Goal: Transaction & Acquisition: Purchase product/service

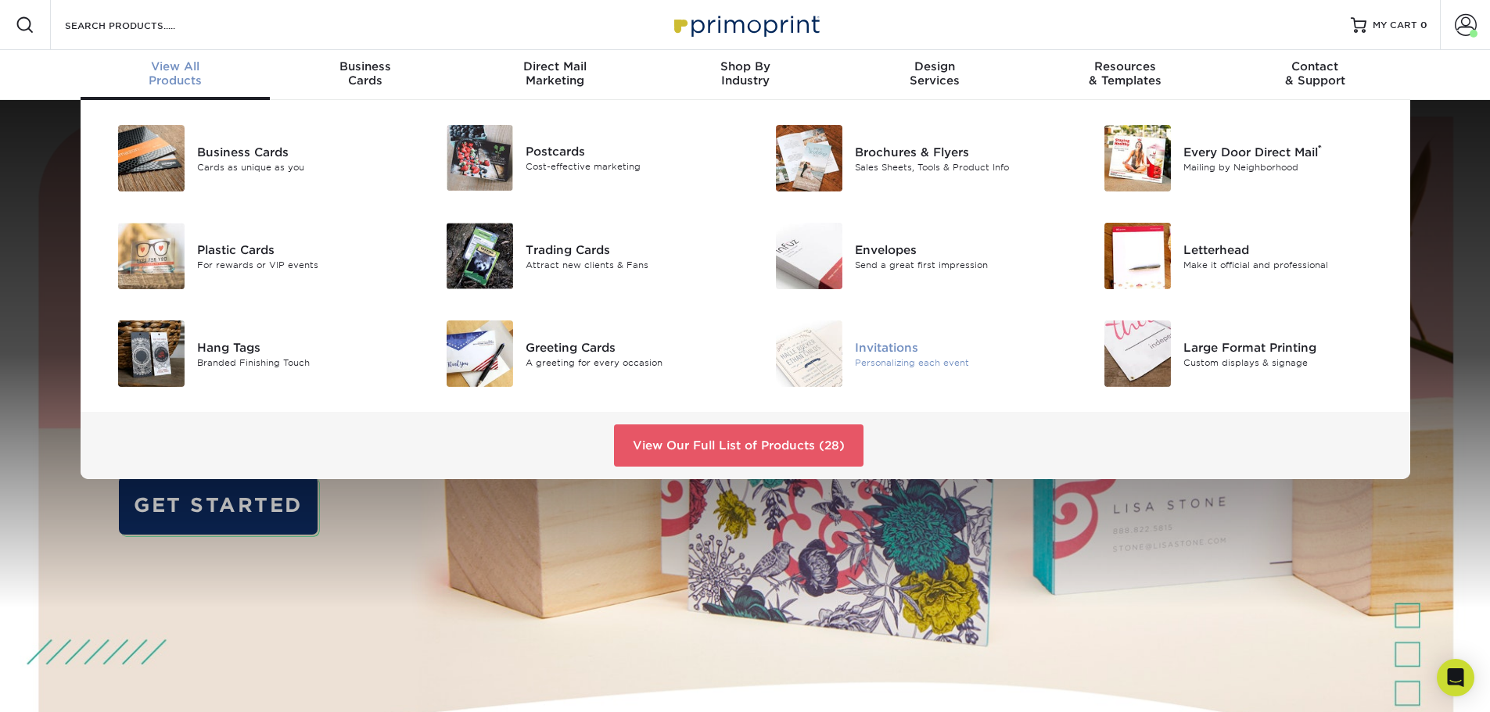
click at [804, 374] on img at bounding box center [809, 354] width 66 height 66
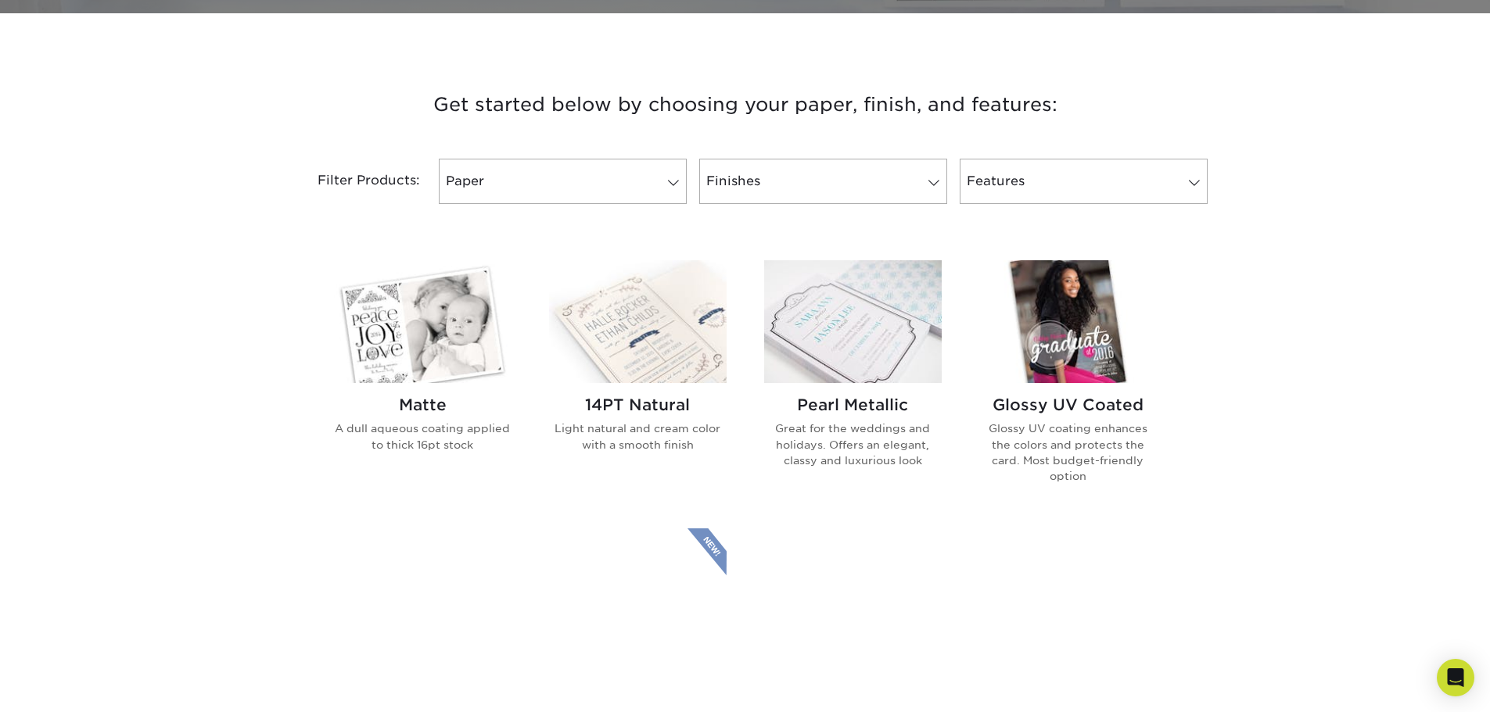
scroll to position [547, 0]
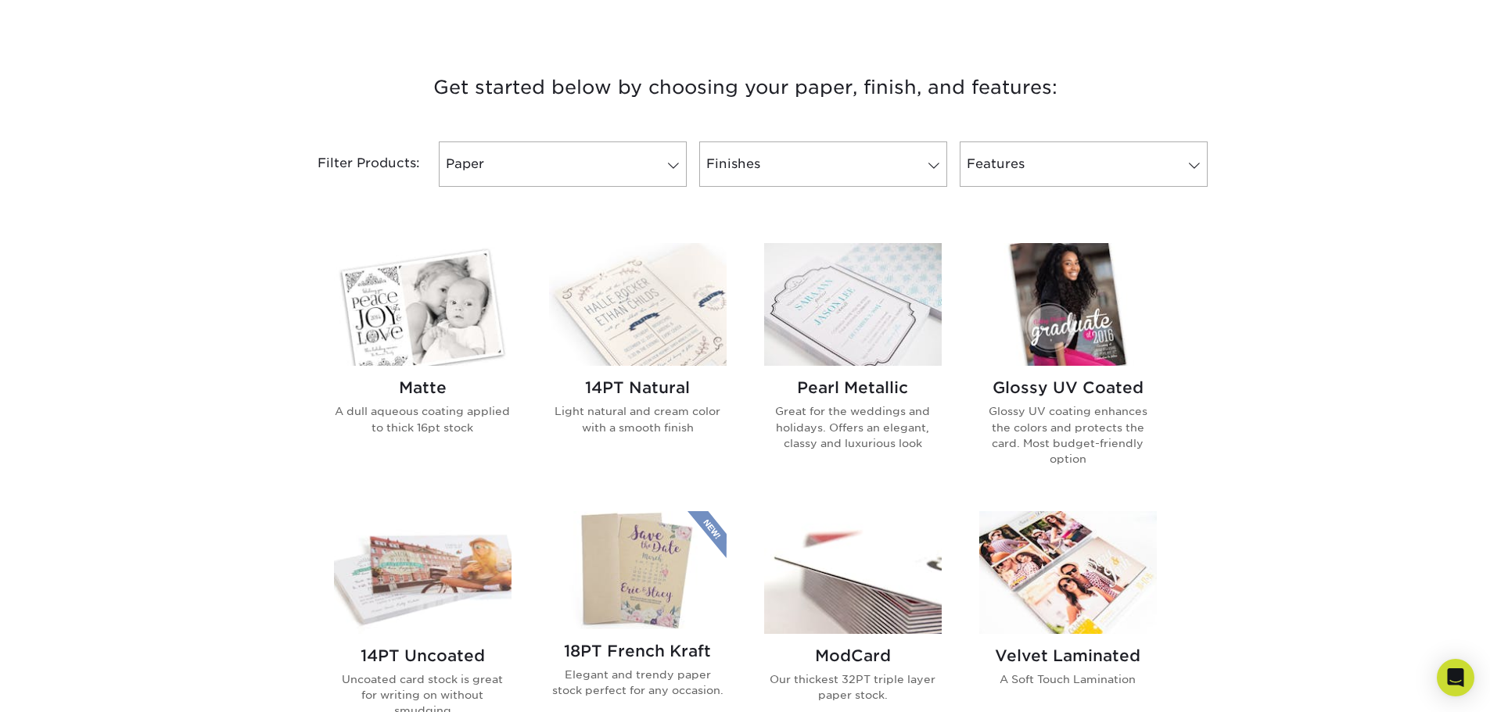
click at [1035, 345] on img at bounding box center [1067, 304] width 177 height 123
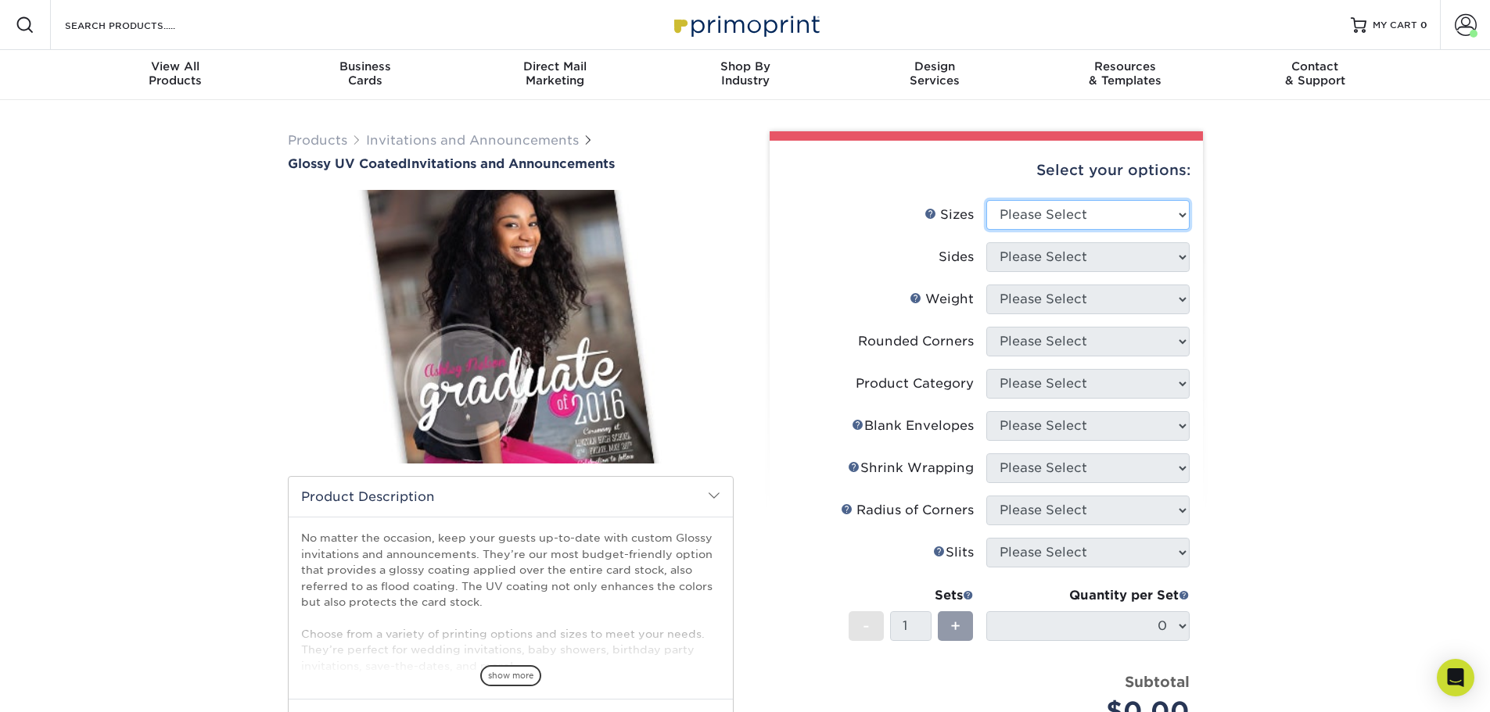
click at [1074, 220] on select "Please Select 4.25" x 5.5" 4.25" x 6" 5" x 7" 5.5" x 8.5" 6" x 6"" at bounding box center [1087, 215] width 203 height 30
select select "5.00x7.00"
click at [986, 200] on select "Please Select 4.25" x 5.5" 4.25" x 6" 5" x 7" 5.5" x 8.5" 6" x 6"" at bounding box center [1087, 215] width 203 height 30
click at [1030, 260] on select "Please Select Print Both Sides Print Both Sides - Foil Back Only Print Both Sid…" at bounding box center [1087, 257] width 203 height 30
select select "32d3c223-f82c-492b-b915-ba065a00862f"
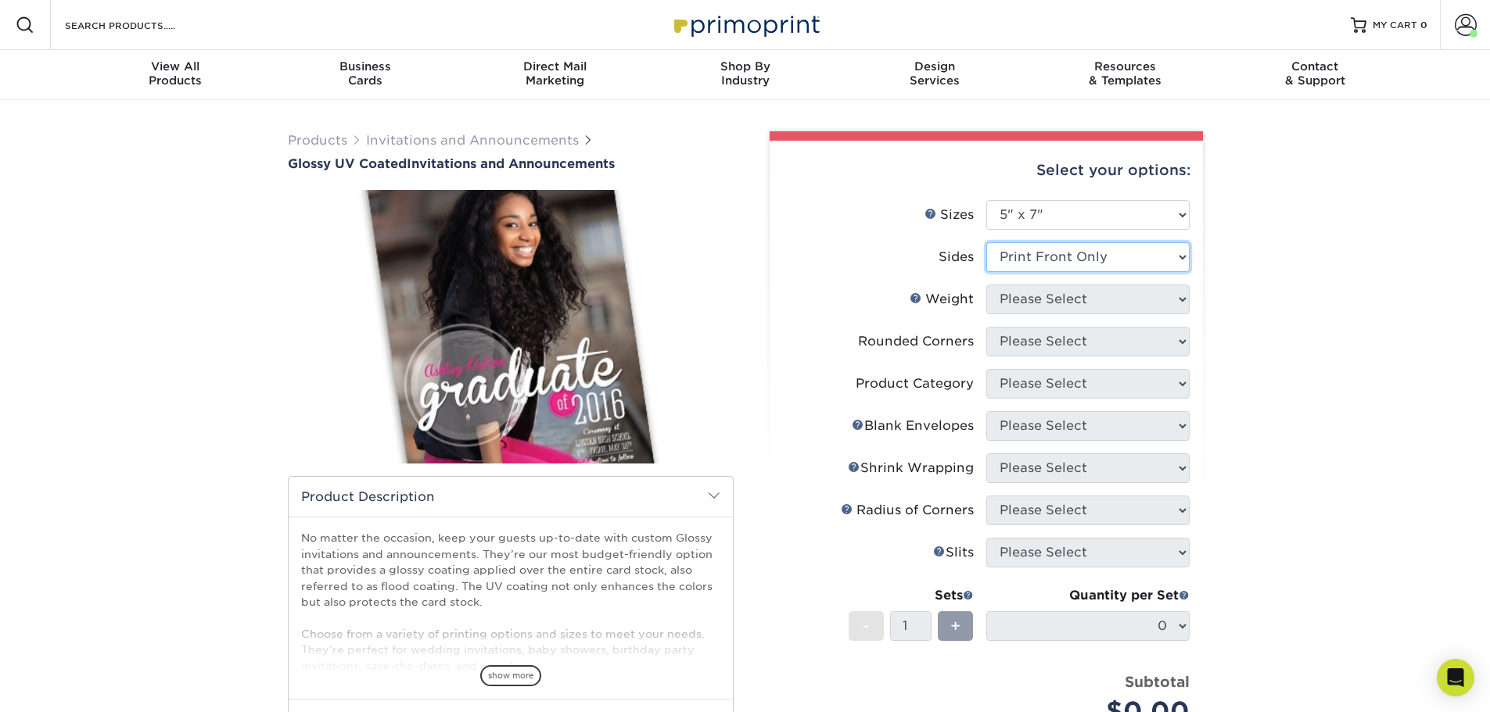
click at [986, 242] on select "Please Select Print Both Sides Print Both Sides - Foil Back Only Print Both Sid…" at bounding box center [1087, 257] width 203 height 30
click at [1030, 300] on select "Please Select 16PT" at bounding box center [1087, 300] width 203 height 30
select select "16PT"
click at [986, 285] on select "Please Select 16PT" at bounding box center [1087, 300] width 203 height 30
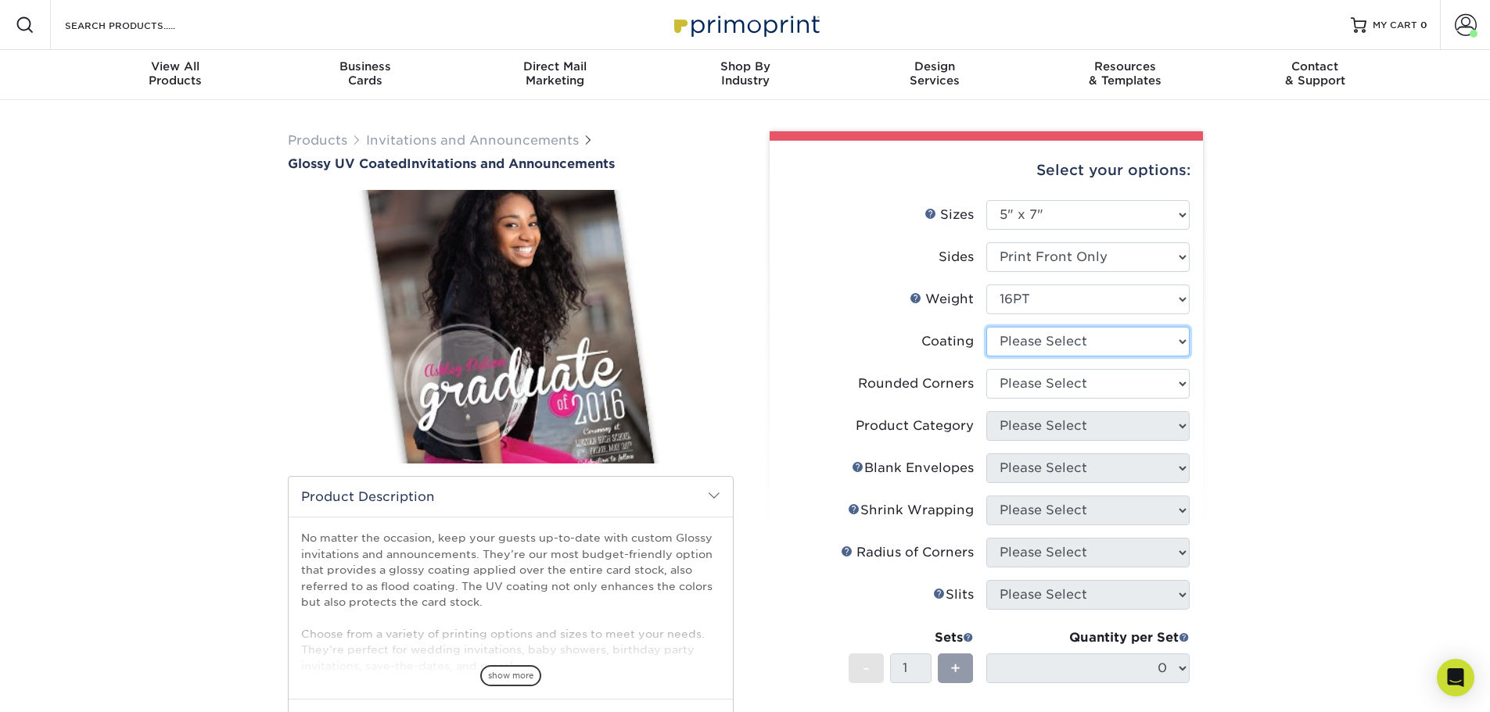
click at [1020, 340] on select at bounding box center [1087, 342] width 203 height 30
select select "1e8116af-acfc-44b1-83dc-8181aa338834"
click at [986, 327] on select at bounding box center [1087, 342] width 203 height 30
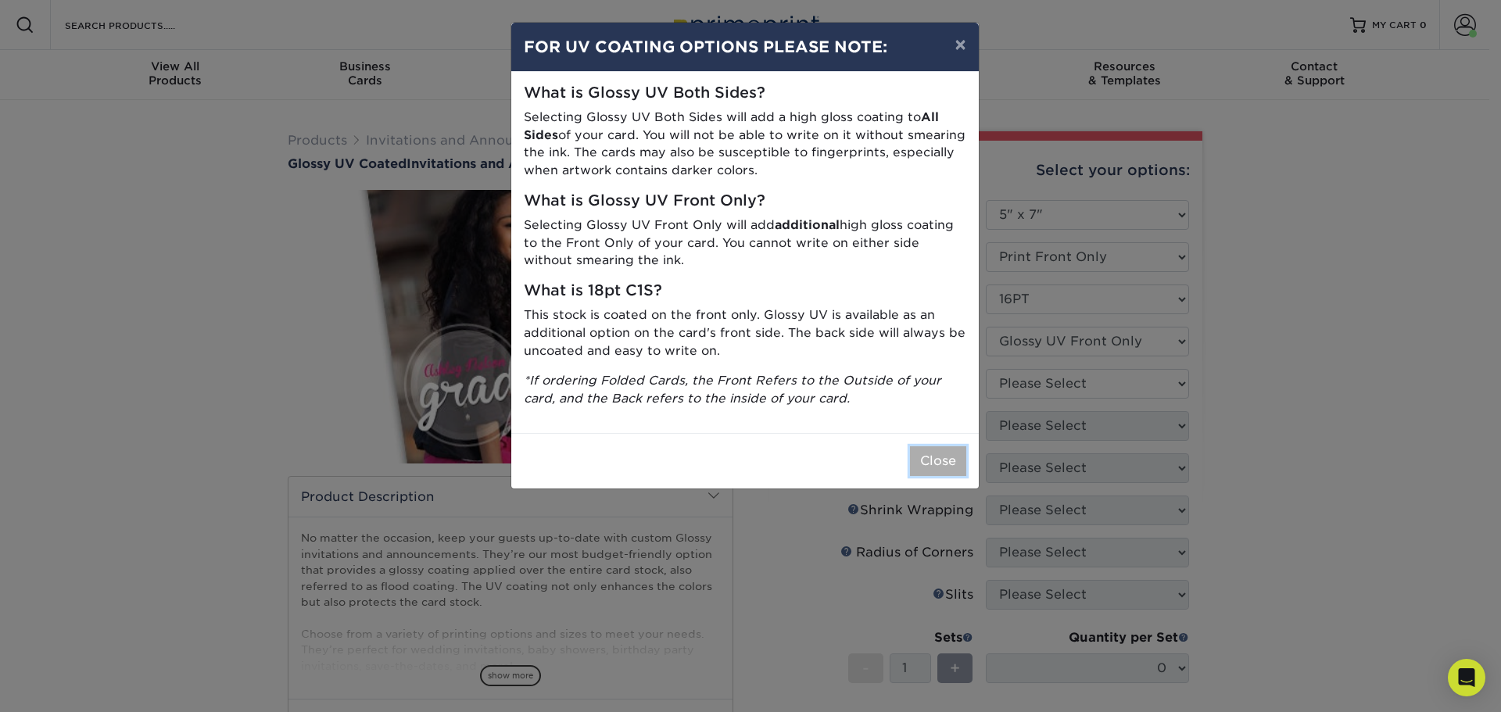
click at [912, 458] on button "Close" at bounding box center [938, 461] width 56 height 30
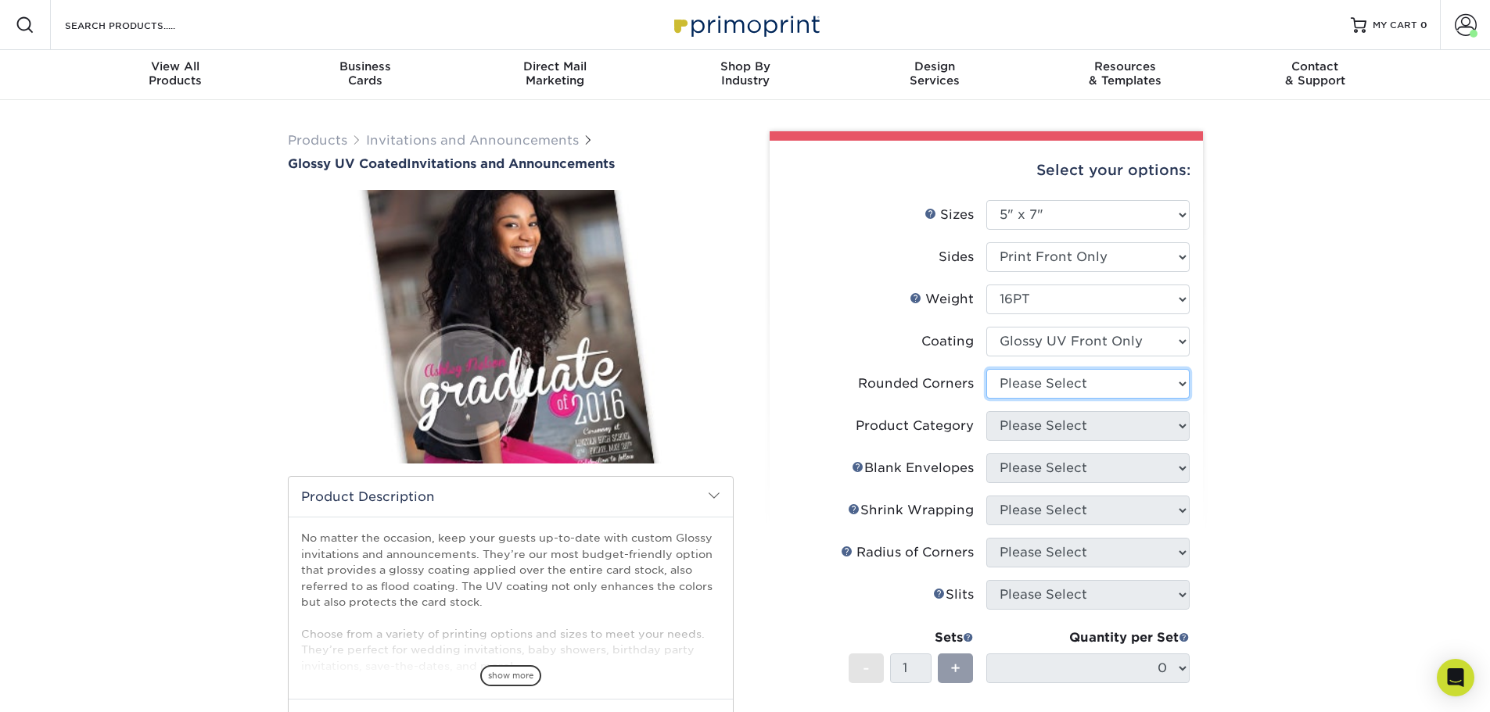
click at [1072, 391] on select "Please Select Yes - Round 4 Corners No" at bounding box center [1087, 384] width 203 height 30
select select "0"
click at [986, 369] on select "Please Select Yes - Round 4 Corners No" at bounding box center [1087, 384] width 203 height 30
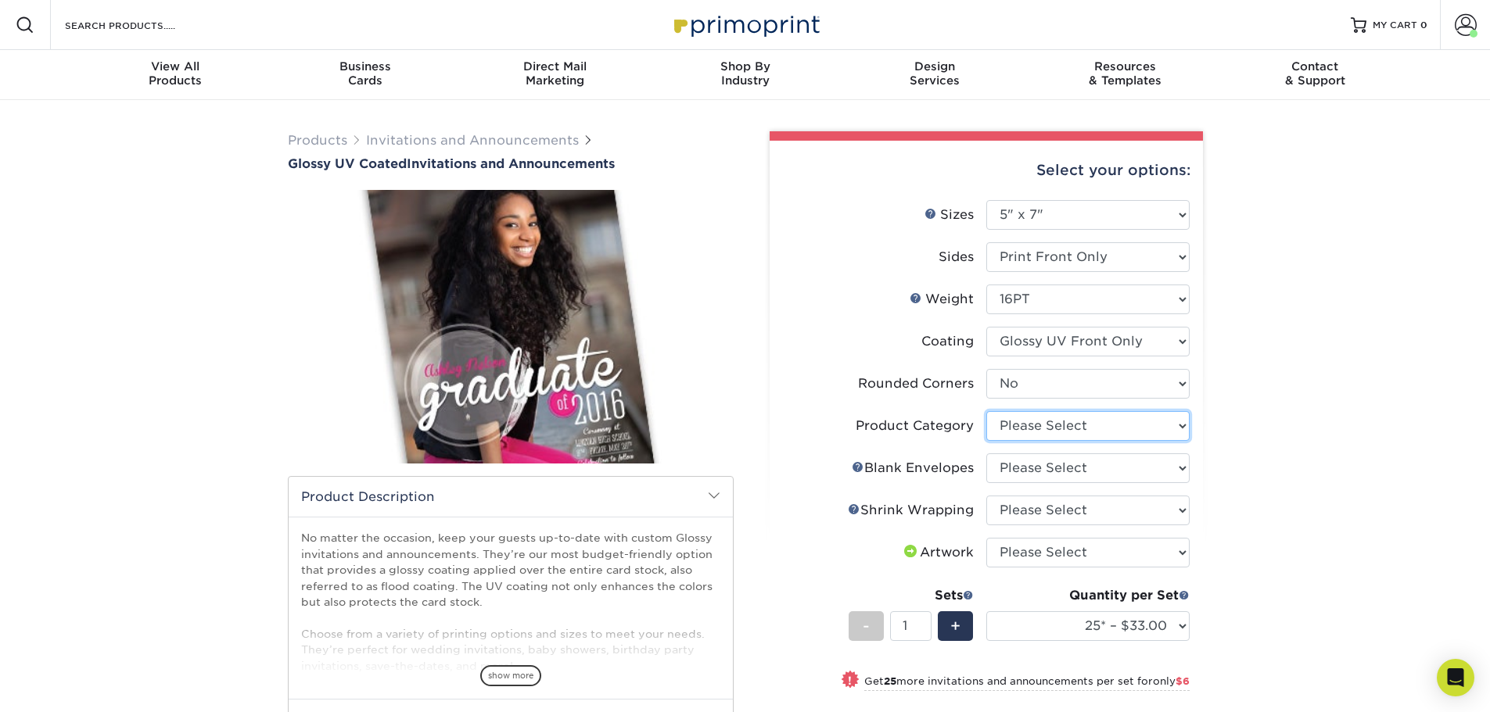
click at [1031, 424] on select "Please Select Announcement Cards" at bounding box center [1087, 426] width 203 height 30
select select "afc43903-b91d-4869-9f05-9fa1eb7dcbea"
click at [986, 411] on select "Please Select Announcement Cards" at bounding box center [1087, 426] width 203 height 30
click at [1021, 455] on select "Please Select No Blank Envelopes Yes 25 Envelopes A7 Yes 50 Envelopes A7 Yes 10…" at bounding box center [1087, 469] width 203 height 30
select select "f0376b97-05da-4021-9e53-c4f8a2d6c72a"
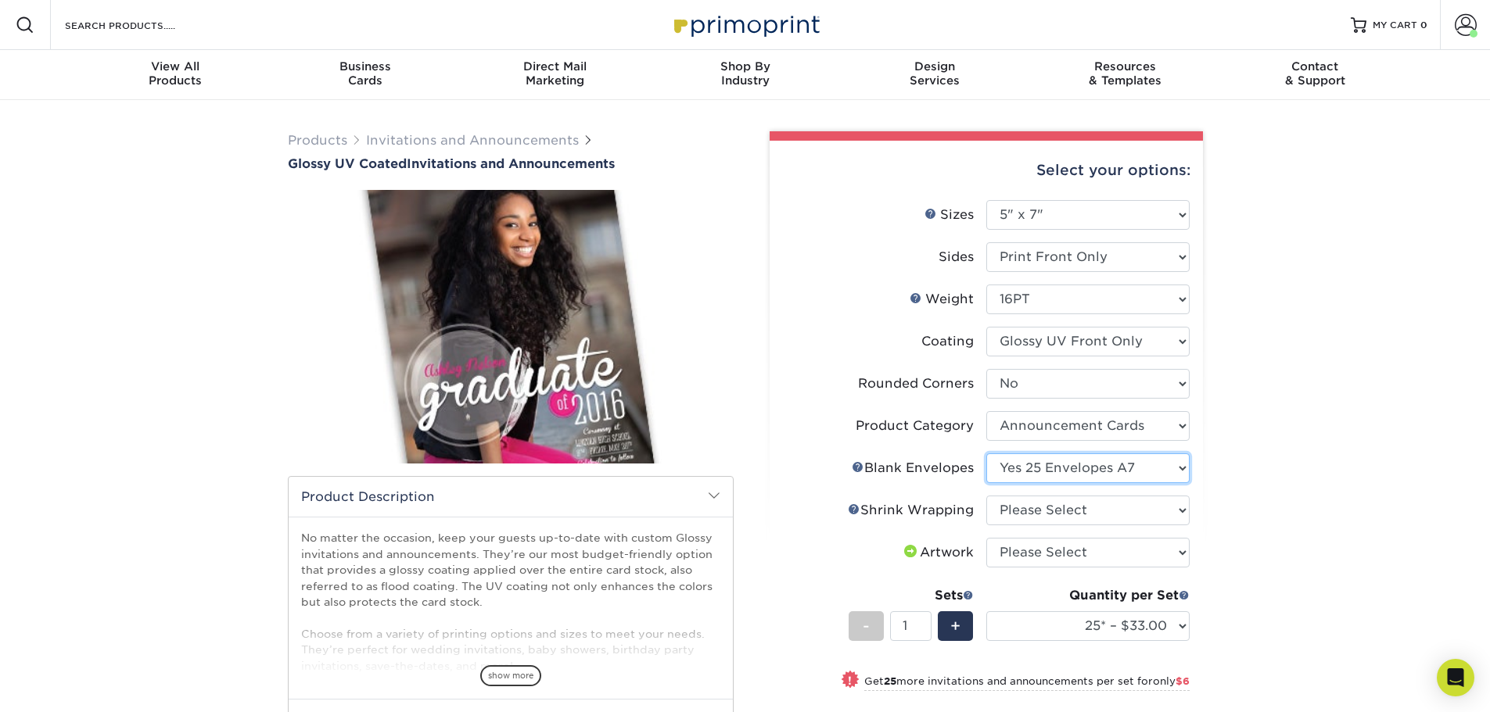
click at [986, 454] on select "Please Select No Blank Envelopes Yes 25 Envelopes A7 Yes 50 Envelopes A7 Yes 10…" at bounding box center [1087, 469] width 203 height 30
click at [1044, 500] on select "Please Select No Shrink Wrapping Shrink Wrap 100 Per Package Shrink Wrap 50 Per…" at bounding box center [1087, 511] width 203 height 30
select select "c8749376-e7da-41d0-b3dc-647faf84d907"
click at [986, 496] on select "Please Select No Shrink Wrapping Shrink Wrap 100 Per Package Shrink Wrap 50 Per…" at bounding box center [1087, 511] width 203 height 30
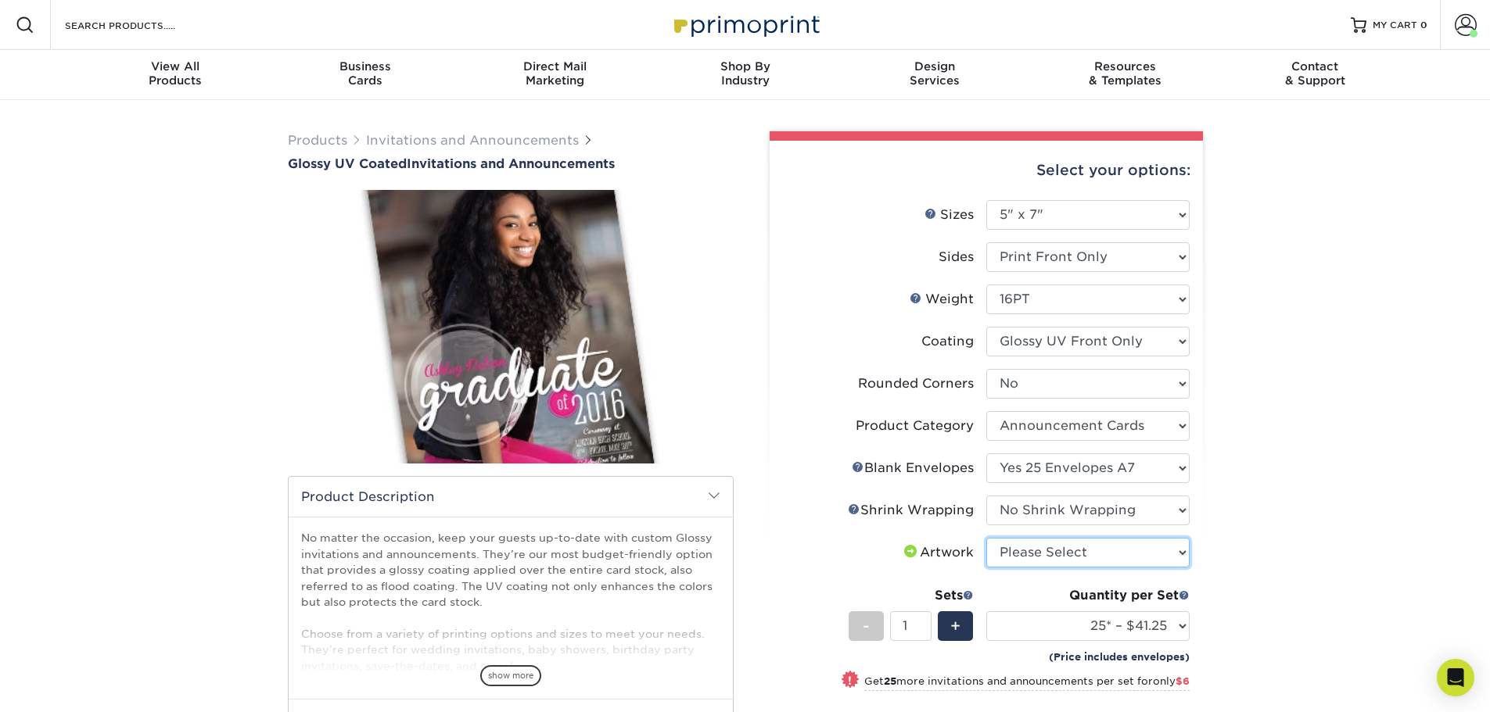
click at [1041, 550] on select "Please Select I will upload files I need a design - $100" at bounding box center [1087, 553] width 203 height 30
select select "upload"
click at [986, 538] on select "Please Select I will upload files I need a design - $100" at bounding box center [1087, 553] width 203 height 30
click at [1036, 607] on div "Quantity per Set 25* – $41.25 50* – $47.25 100* – $59.25 250* – $99.25 500 – $1…" at bounding box center [1087, 622] width 203 height 73
click at [1304, 524] on div "Products Invitations and Announcements Glossy UV Coated Invitations and Announc…" at bounding box center [745, 565] width 1490 height 931
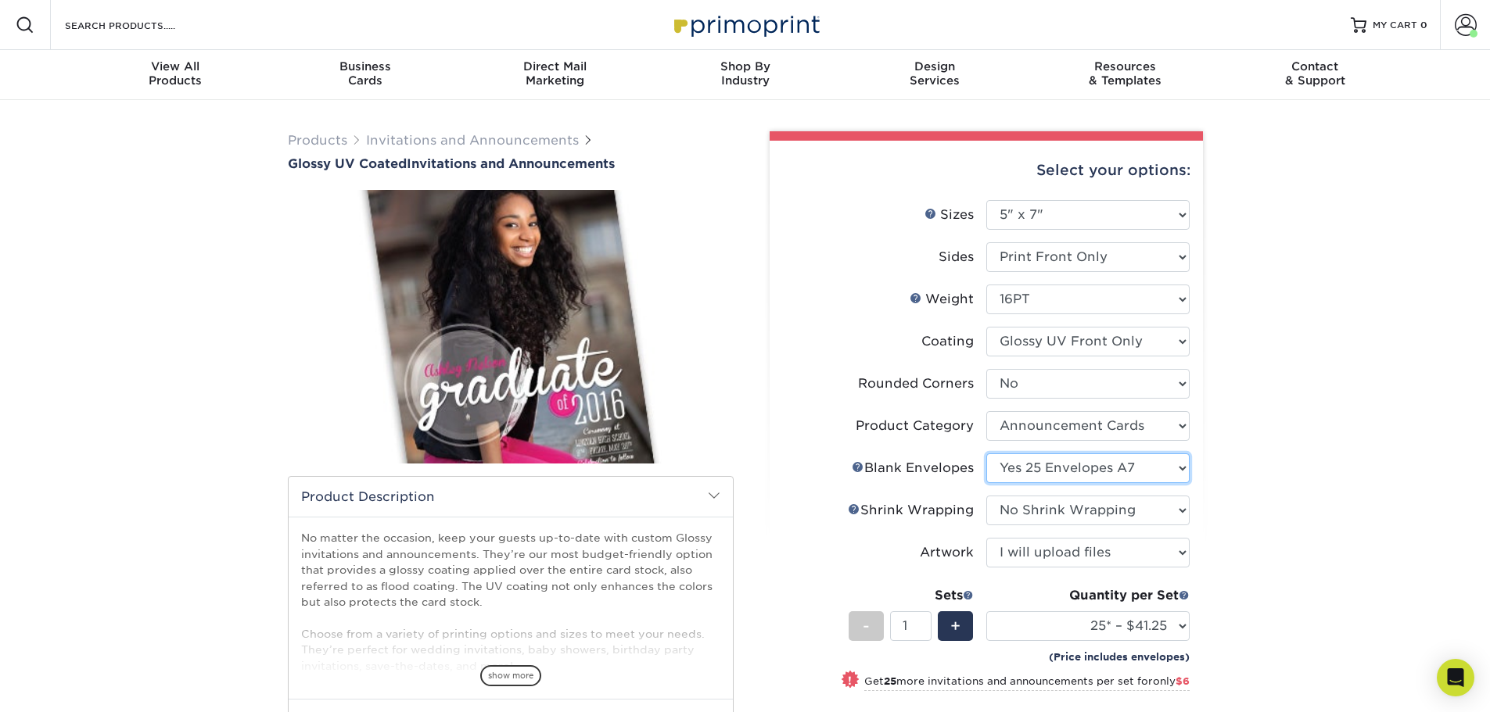
click at [1075, 465] on select "Please Select No Blank Envelopes Yes 25 Envelopes A7 Yes 50 Envelopes A7 Yes 10…" at bounding box center [1087, 469] width 203 height 30
click at [1095, 630] on select "25* – $41.25 50* – $47.25 100* – $59.25 250* – $99.25 500 – $162.25 1000 – $190…" at bounding box center [1087, 626] width 203 height 30
select select "50* – $47.25"
click at [986, 611] on select "25* – $41.25 50* – $47.25 100* – $59.25 250* – $99.25 500 – $162.25 1000 – $190…" at bounding box center [1087, 626] width 203 height 30
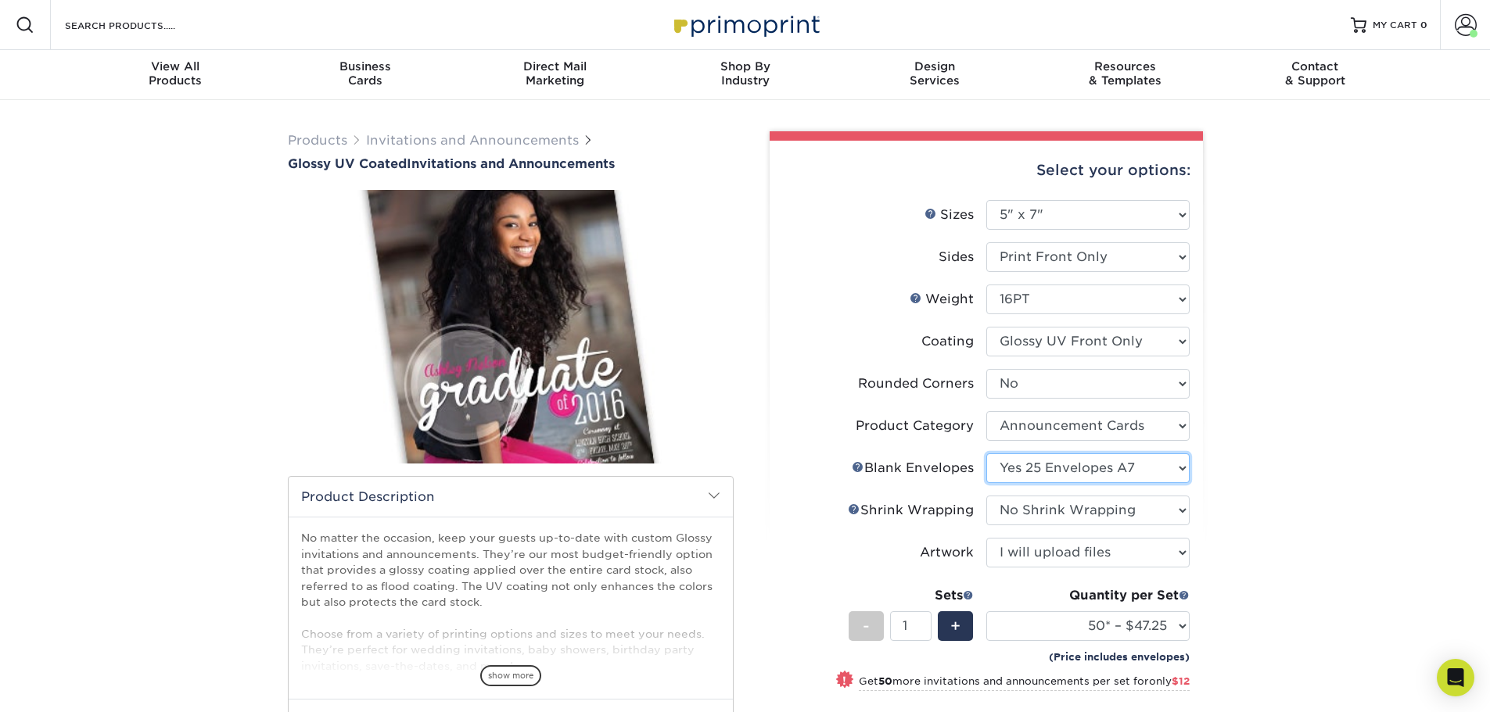
click at [1066, 463] on select "Please Select No Blank Envelopes Yes 25 Envelopes A7 Yes 50 Envelopes A7 Yes 10…" at bounding box center [1087, 469] width 203 height 30
select select "d94012f1-96c4-4eba-b145-c11b89c64924"
click at [986, 454] on select "Please Select No Blank Envelopes Yes 25 Envelopes A7 Yes 50 Envelopes A7 Yes 10…" at bounding box center [1087, 469] width 203 height 30
click at [1216, 593] on div "Products Invitations and Announcements Glossy UV Coated Invitations and Announc…" at bounding box center [745, 565] width 1490 height 931
click at [1183, 627] on select "25* – $44.38 50* – $50.38 100* – $62.38 250* – $102.38 500 – $165.38 1000 – $19…" at bounding box center [1087, 626] width 203 height 30
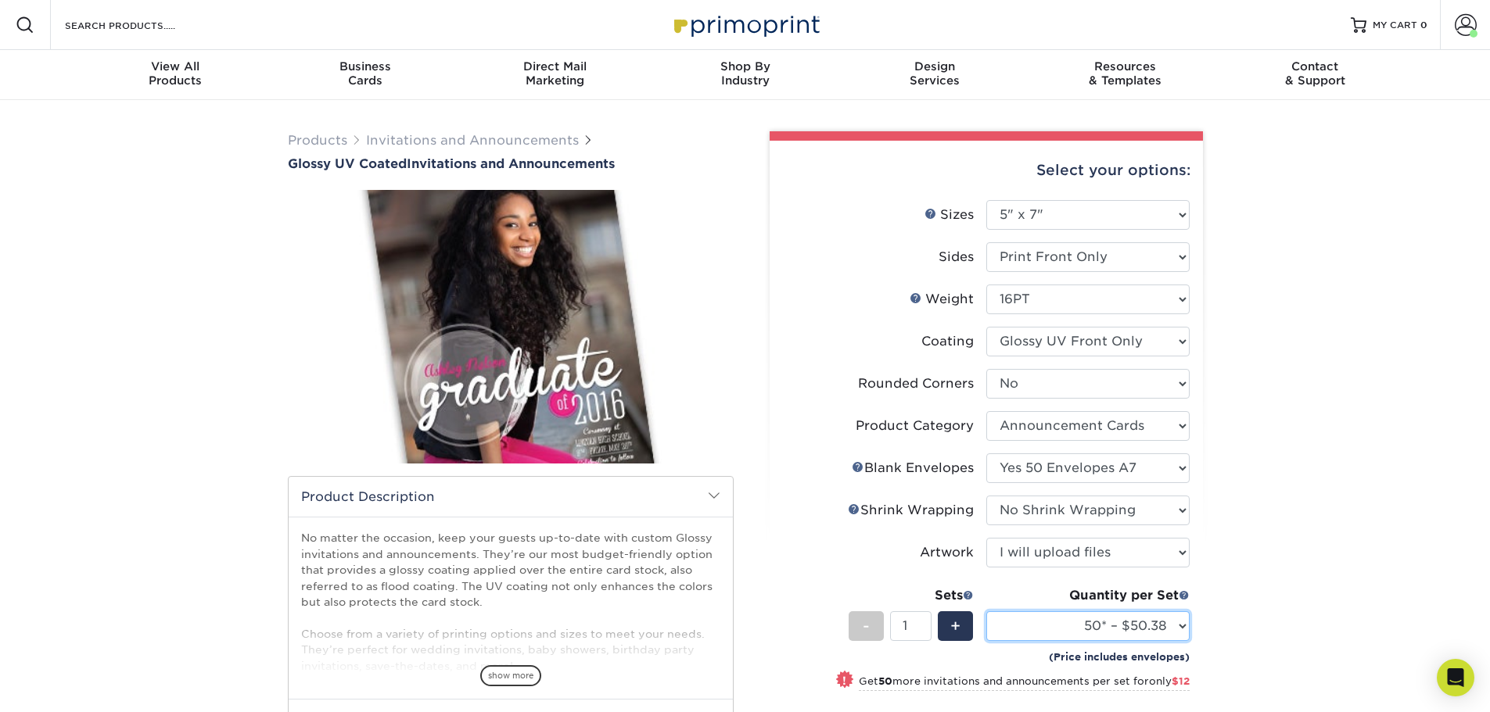
select select "25* – $44.38"
click at [986, 611] on select "25* – $44.38 50* – $50.38 100* – $62.38 250* – $102.38 500 – $165.38 1000 – $19…" at bounding box center [1087, 626] width 203 height 30
